Goal: Task Accomplishment & Management: Use online tool/utility

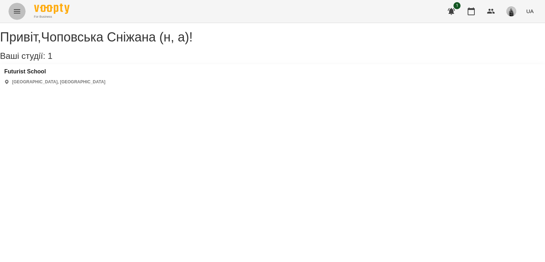
click at [16, 9] on icon "Menu" at bounding box center [17, 11] width 6 height 4
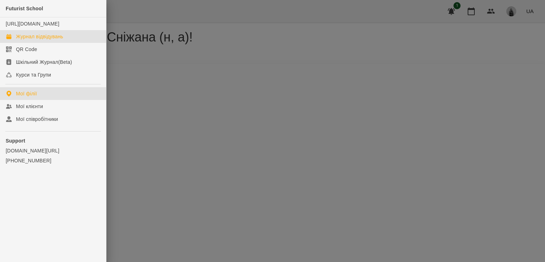
click at [43, 39] on link "Журнал відвідувань" at bounding box center [53, 36] width 106 height 13
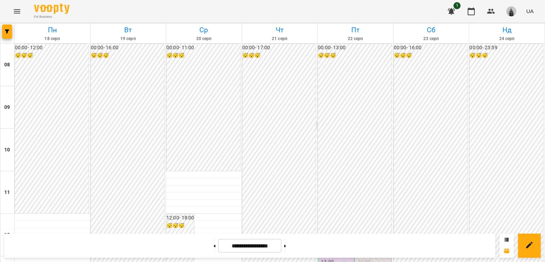
scroll to position [177, 0]
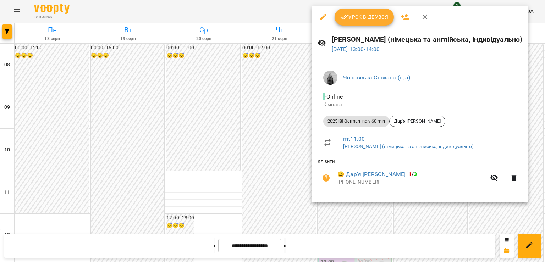
click at [423, 17] on icon "button" at bounding box center [425, 17] width 9 height 9
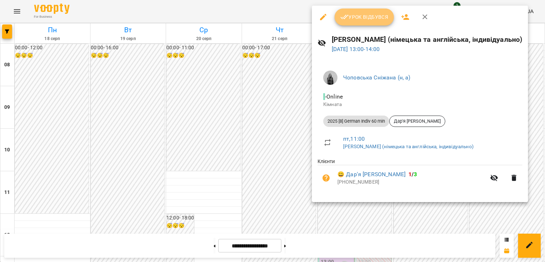
click at [349, 12] on button "Урок відбувся" at bounding box center [364, 17] width 60 height 17
